Goal: Task Accomplishment & Management: Use online tool/utility

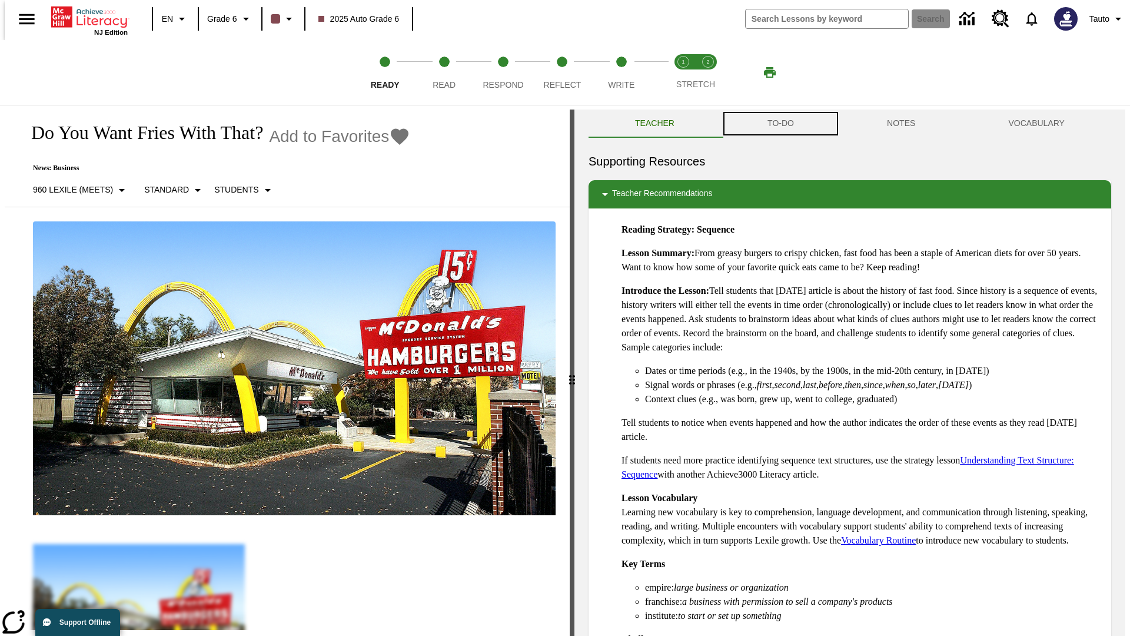
click at [780, 124] on button "TO-DO" at bounding box center [780, 123] width 119 height 28
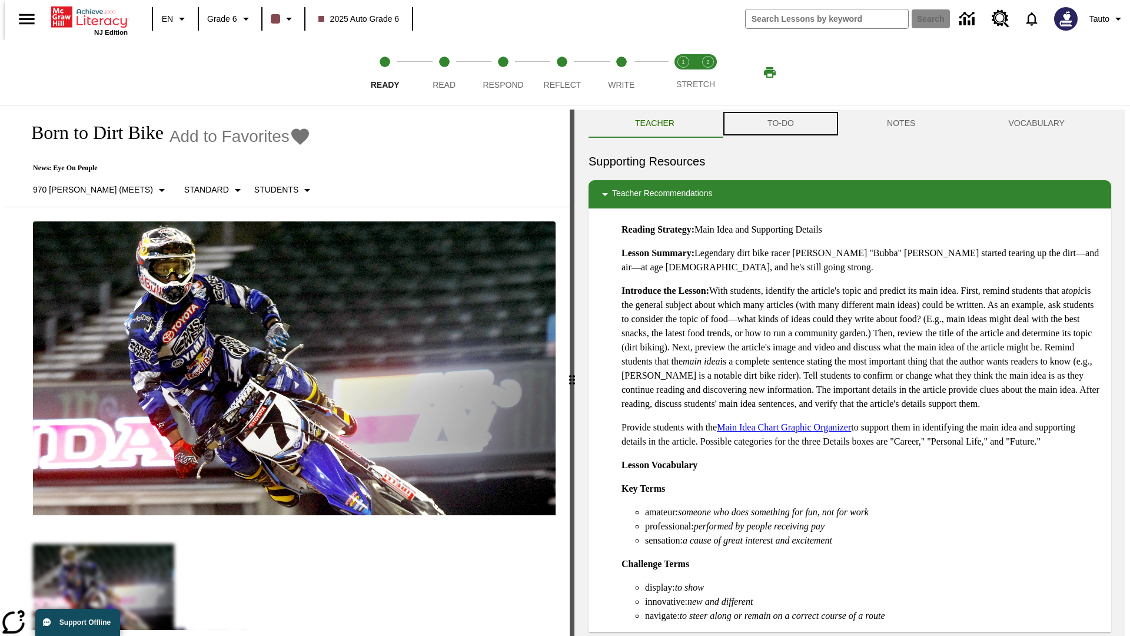
click at [780, 124] on button "TO-DO" at bounding box center [780, 123] width 119 height 28
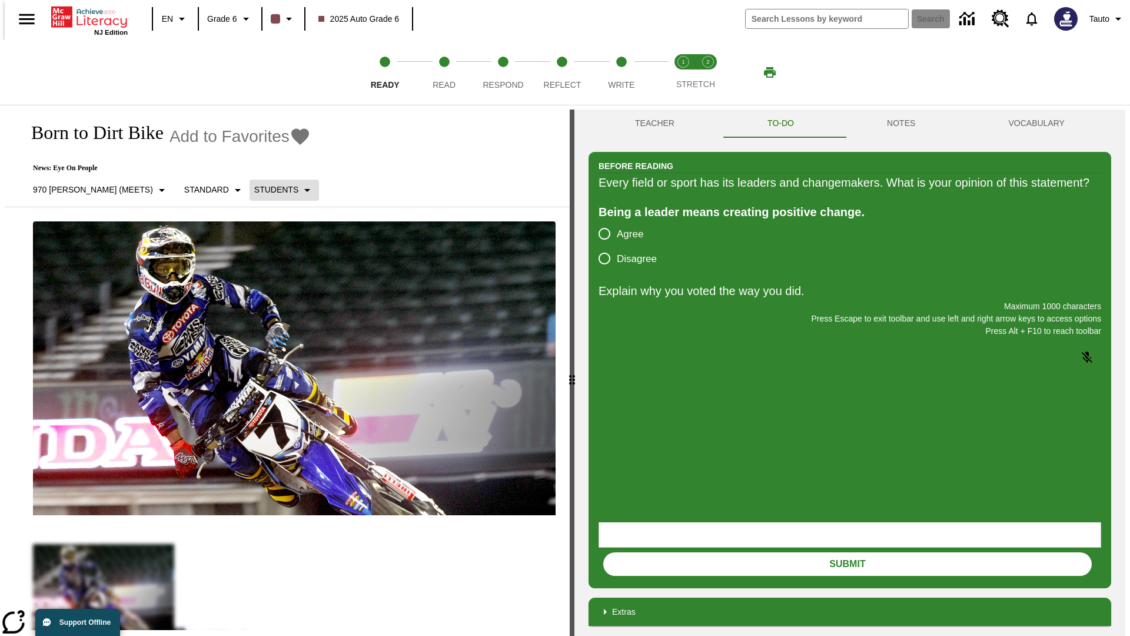
click at [254, 190] on p "Students" at bounding box center [276, 190] width 44 height 12
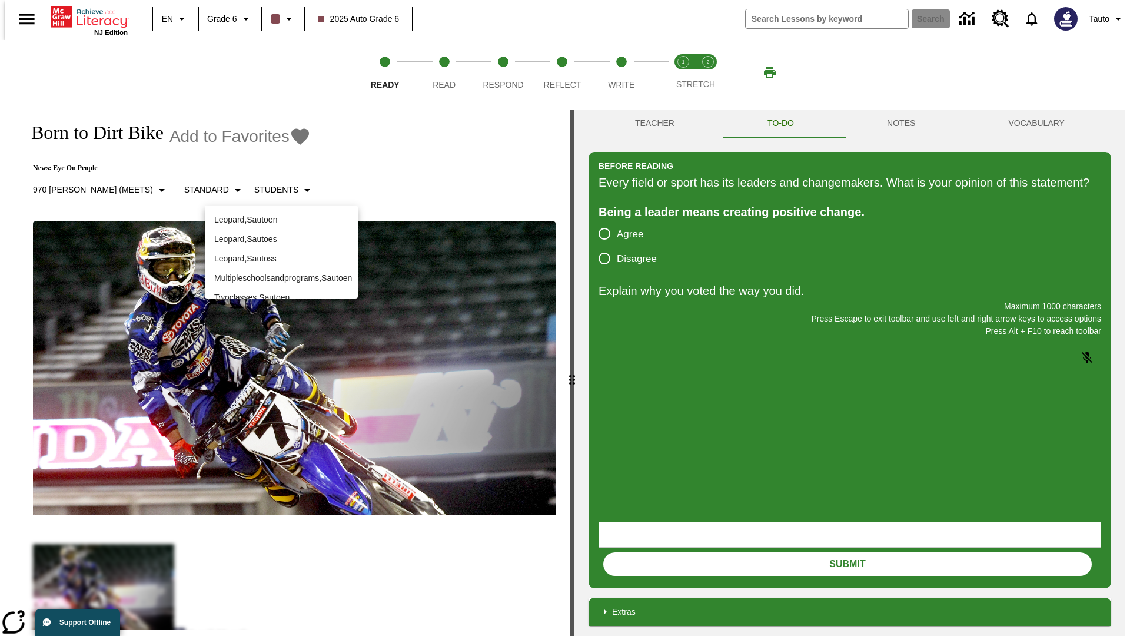
click at [281, 215] on p "Leopard , Sautoen" at bounding box center [281, 220] width 134 height 12
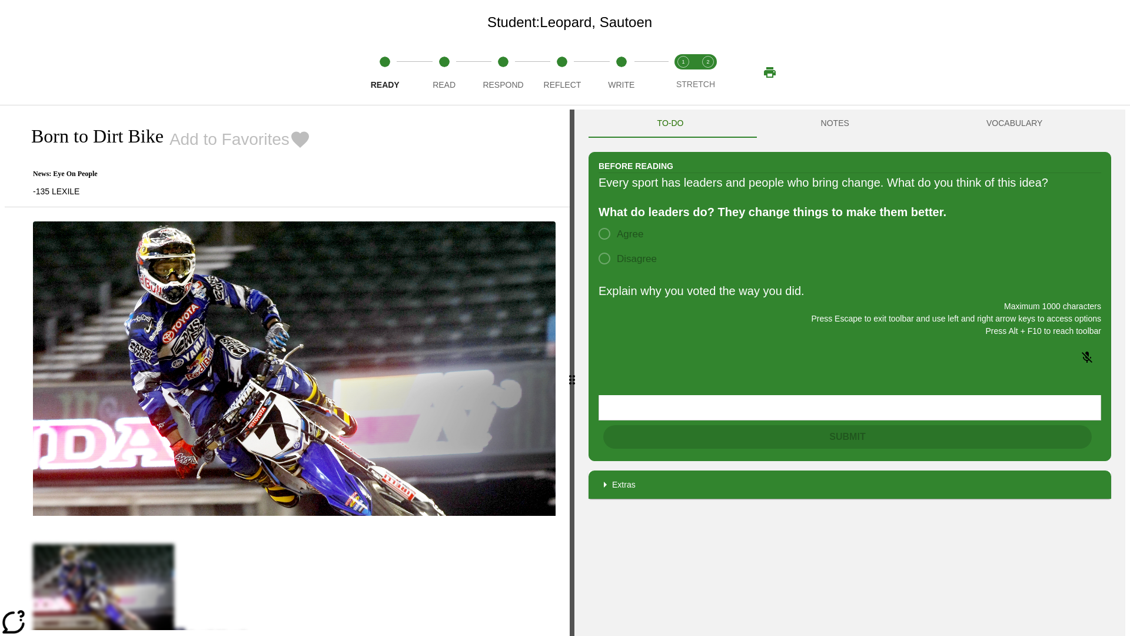
scroll to position [76, 0]
